Goal: Complete application form

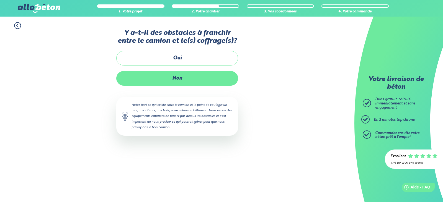
click at [203, 78] on label "Non" at bounding box center [177, 78] width 122 height 15
click at [0, 0] on input "Non" at bounding box center [0, 0] width 0 height 0
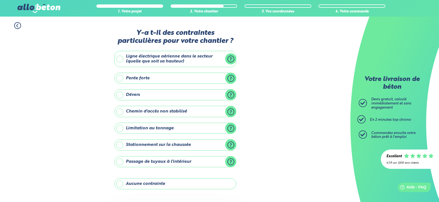
click at [188, 77] on label "Pente forte" at bounding box center [175, 78] width 122 height 11
click at [0, 0] on input "Pente forte" at bounding box center [0, 0] width 0 height 0
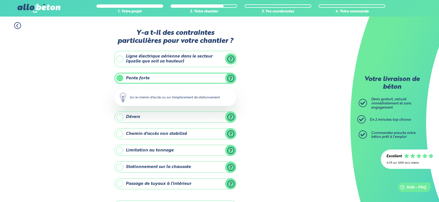
click at [188, 78] on label "Pente forte" at bounding box center [175, 78] width 122 height 11
click at [0, 0] on input "Pente forte" at bounding box center [0, 0] width 0 height 0
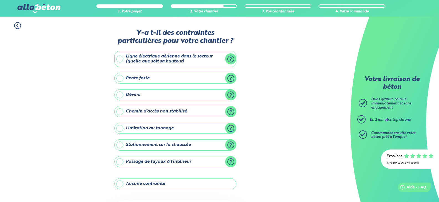
click at [174, 186] on label "Aucune contrainte" at bounding box center [175, 184] width 122 height 11
click at [0, 0] on input "Aucune contrainte" at bounding box center [0, 0] width 0 height 0
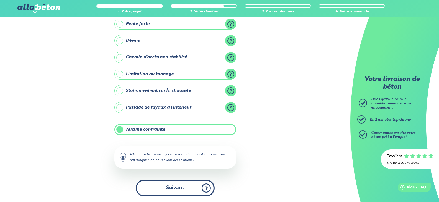
click at [197, 187] on button "Suivant" at bounding box center [175, 188] width 79 height 17
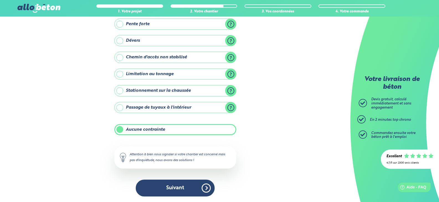
scroll to position [6, 0]
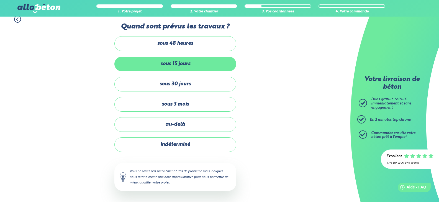
click at [182, 70] on label "sous 15 jours" at bounding box center [175, 64] width 122 height 15
click at [0, 0] on input "sous 15 jours" at bounding box center [0, 0] width 0 height 0
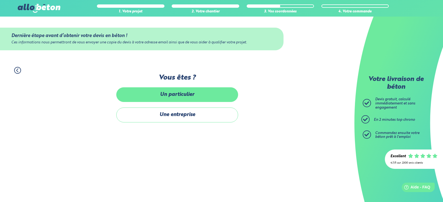
click at [199, 92] on label "Un particulier" at bounding box center [177, 94] width 122 height 15
click at [0, 0] on input "Un particulier" at bounding box center [0, 0] width 0 height 0
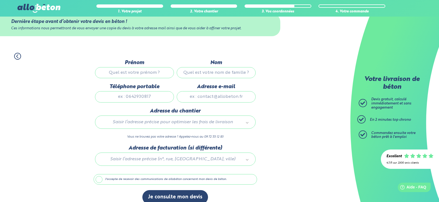
scroll to position [22, 0]
